Goal: Task Accomplishment & Management: Complete application form

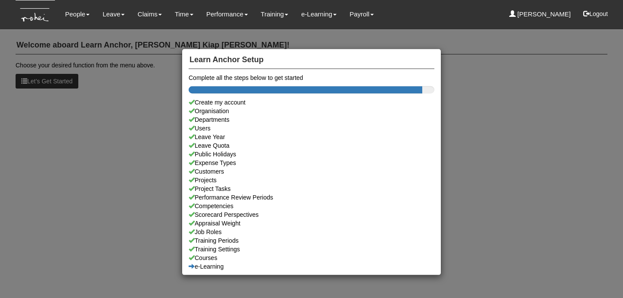
drag, startPoint x: 0, startPoint y: 0, endPoint x: 130, endPoint y: 85, distance: 155.3
click at [130, 85] on div "Learn Anchor Setup Complete all the steps below to get started Create my accoun…" at bounding box center [311, 149] width 623 height 298
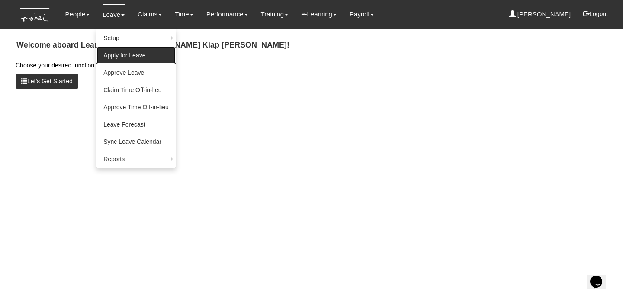
click at [129, 58] on link "Apply for Leave" at bounding box center [135, 55] width 79 height 17
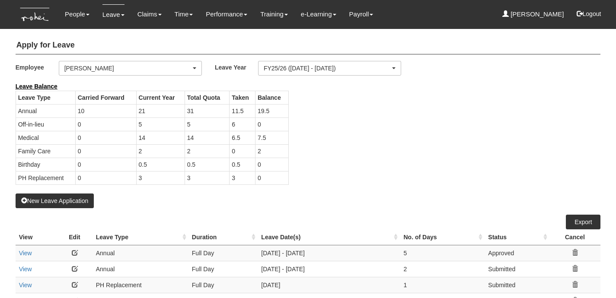
select select "50"
click at [186, 71] on div "[PERSON_NAME]" at bounding box center [127, 68] width 127 height 9
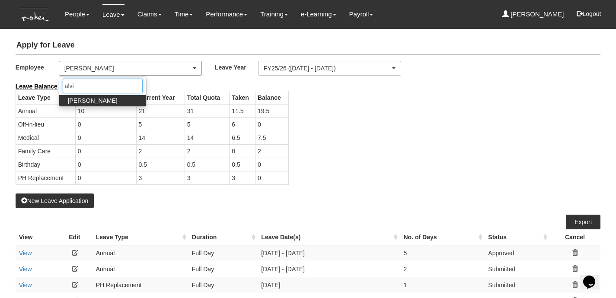
type input "[PERSON_NAME]"
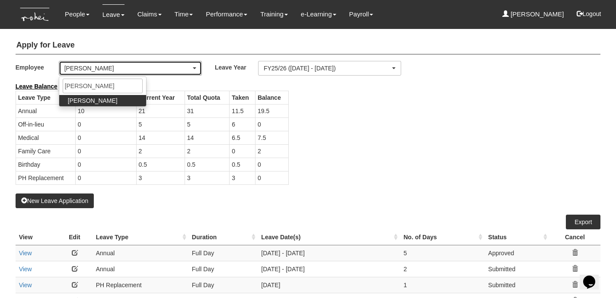
select select "711aa09b-4d78-48ff-a033-366bb302aa8b"
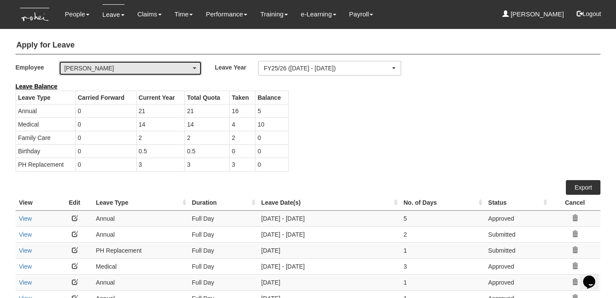
select select "50"
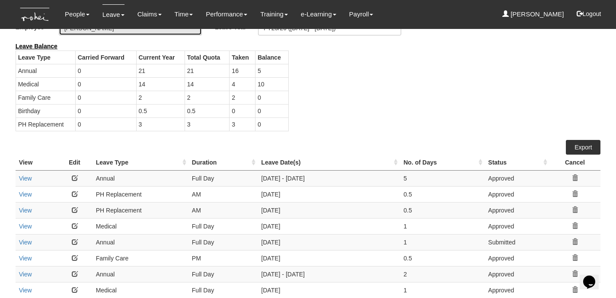
scroll to position [41, 0]
click at [74, 225] on link at bounding box center [75, 226] width 6 height 6
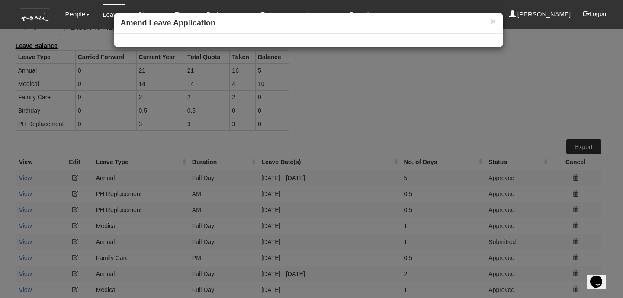
select select
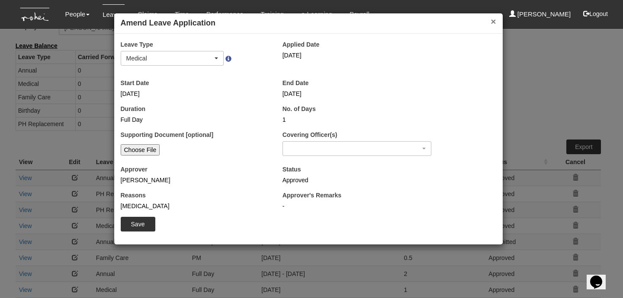
click at [492, 20] on button "×" at bounding box center [492, 21] width 5 height 9
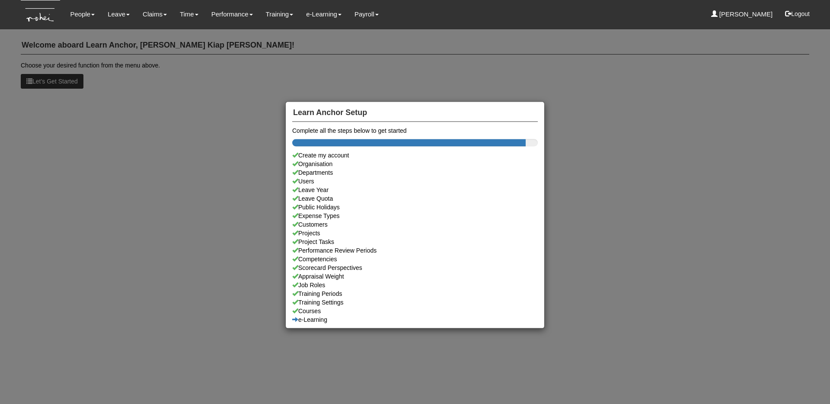
click at [119, 15] on div "Learn Anchor Setup Complete all the steps below to get started Create my accoun…" at bounding box center [415, 202] width 830 height 404
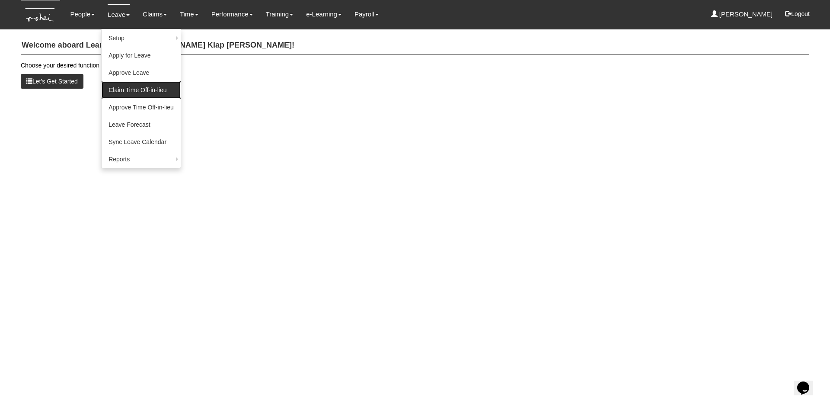
click at [147, 85] on link "Claim Time Off-in-lieu" at bounding box center [141, 89] width 79 height 17
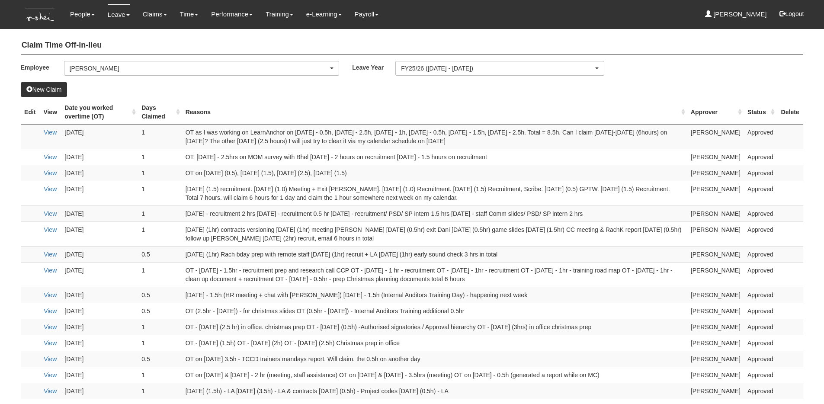
select select "50"
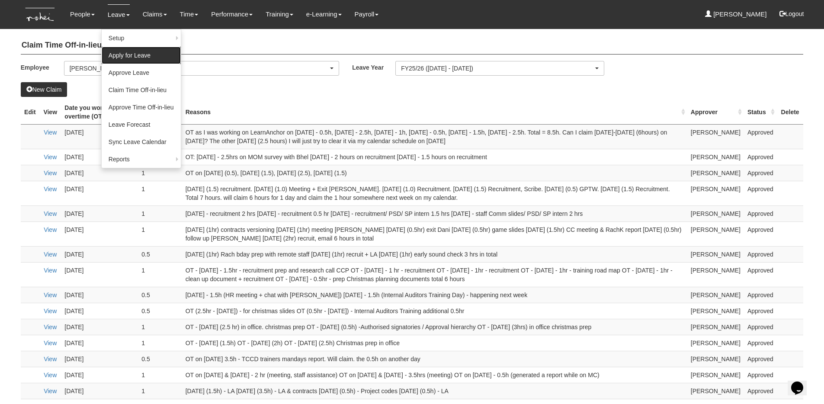
click at [126, 51] on link "Apply for Leave" at bounding box center [141, 55] width 79 height 17
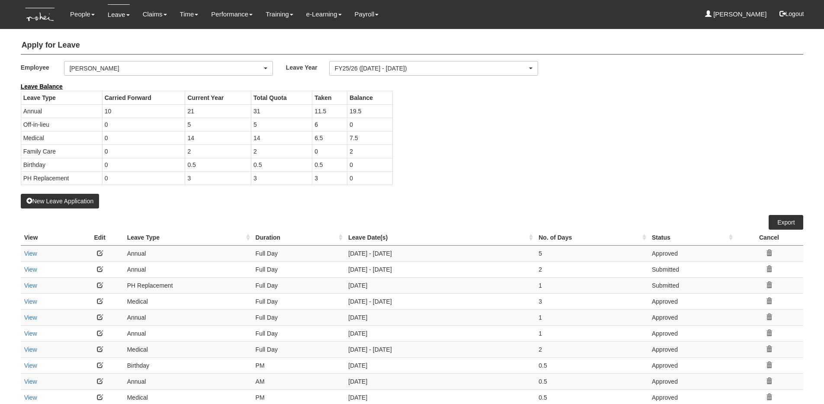
select select "50"
click at [41, 201] on button "New Leave Application" at bounding box center [60, 201] width 79 height 15
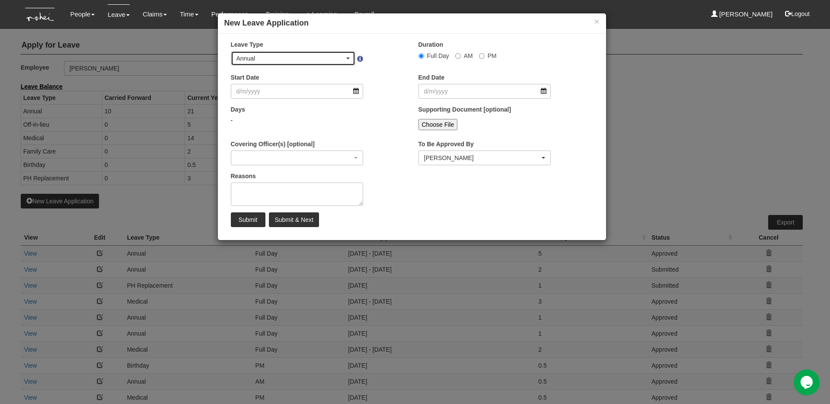
click at [287, 53] on div "Annual" at bounding box center [293, 58] width 124 height 14
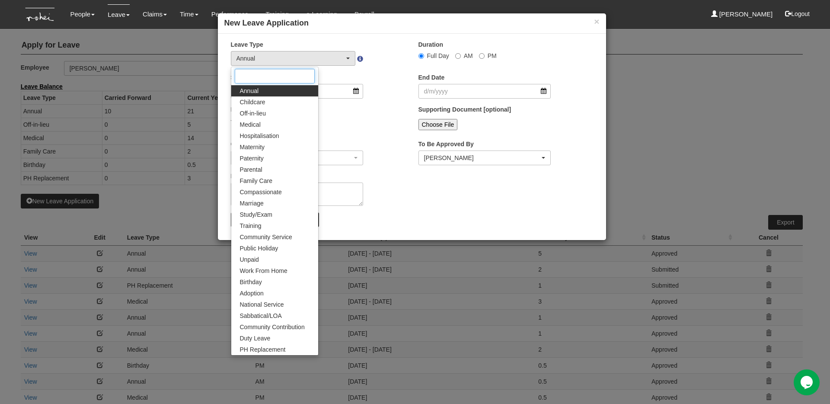
click at [286, 77] on input "Search" at bounding box center [275, 76] width 80 height 15
click at [576, 73] on div "End Date" at bounding box center [506, 89] width 188 height 32
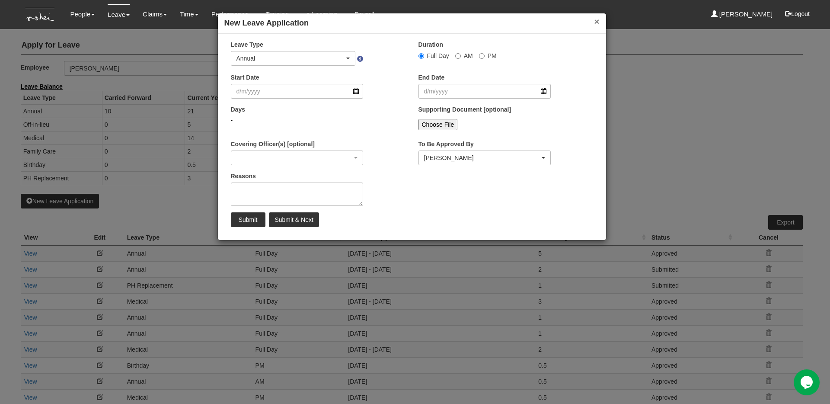
click at [596, 19] on button "×" at bounding box center [596, 21] width 5 height 9
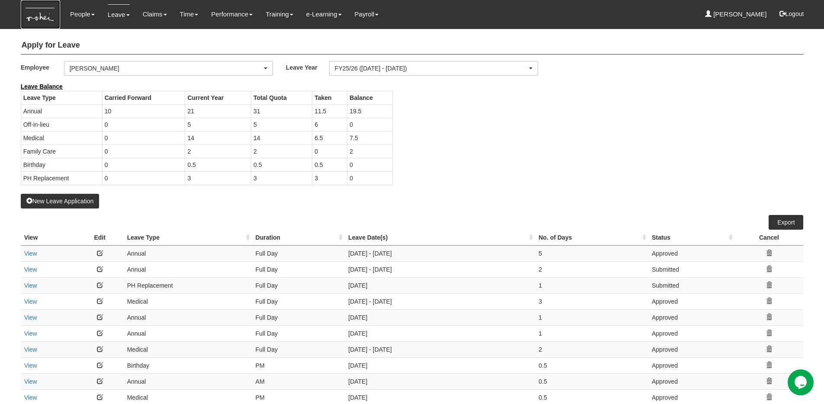
click at [45, 17] on img at bounding box center [40, 14] width 39 height 29
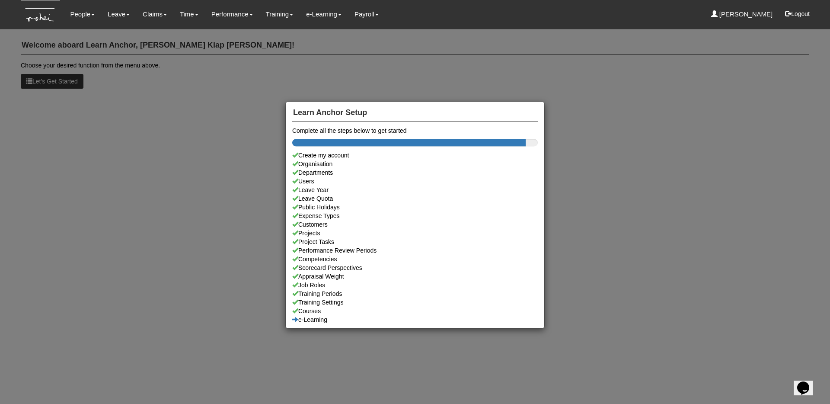
click at [192, 112] on div "Learn Anchor Setup Complete all the steps below to get started Create my accoun…" at bounding box center [415, 202] width 830 height 404
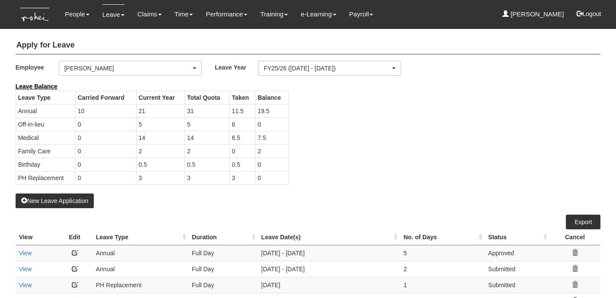
select select "50"
